Goal: Find specific page/section: Find specific page/section

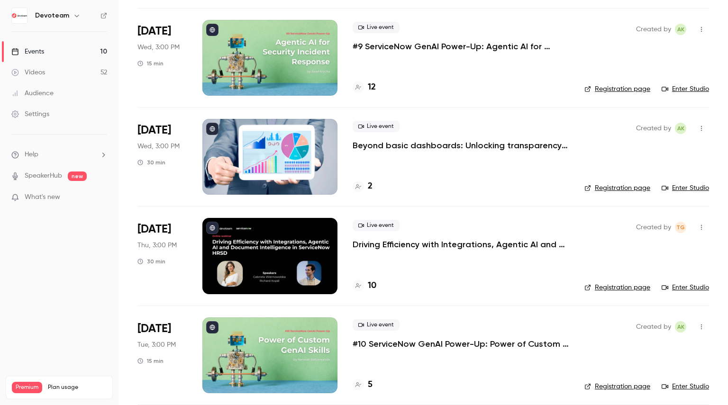
scroll to position [616, 0]
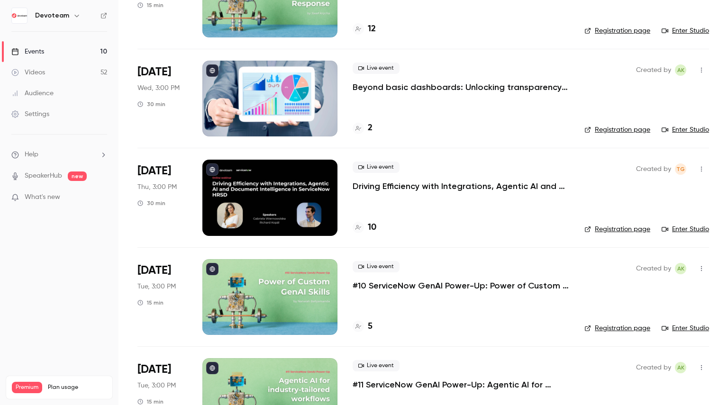
click at [373, 228] on h4 "10" at bounding box center [372, 227] width 9 height 13
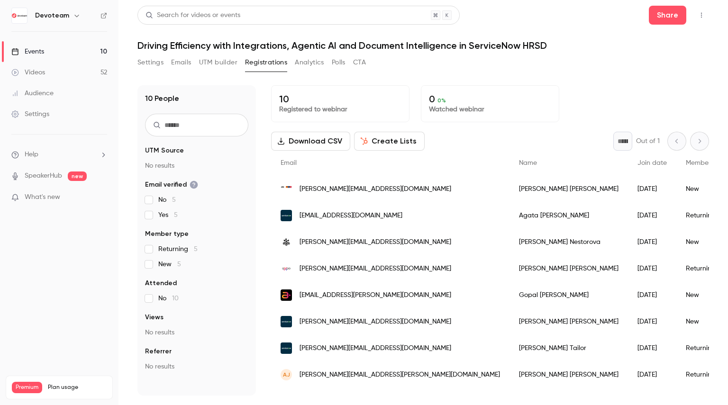
click at [72, 51] on link "Events 10" at bounding box center [59, 51] width 119 height 21
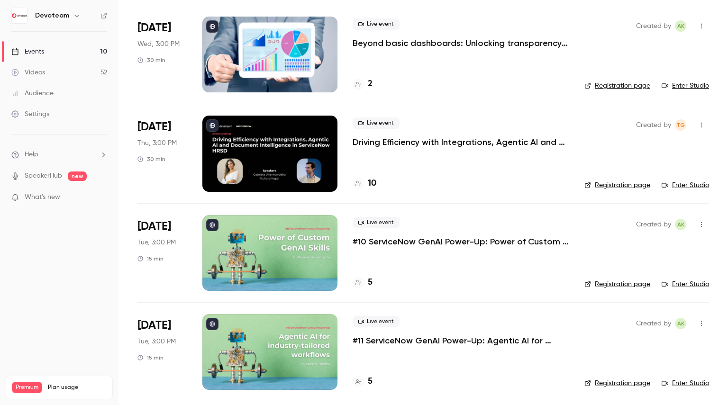
scroll to position [661, 0]
